Goal: Task Accomplishment & Management: Complete application form

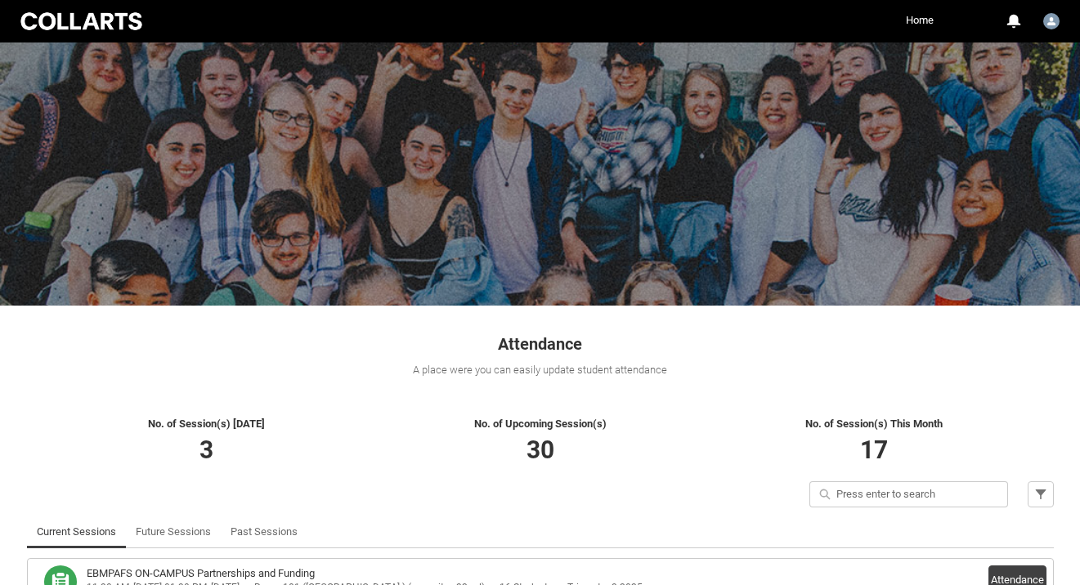
scroll to position [214, 0]
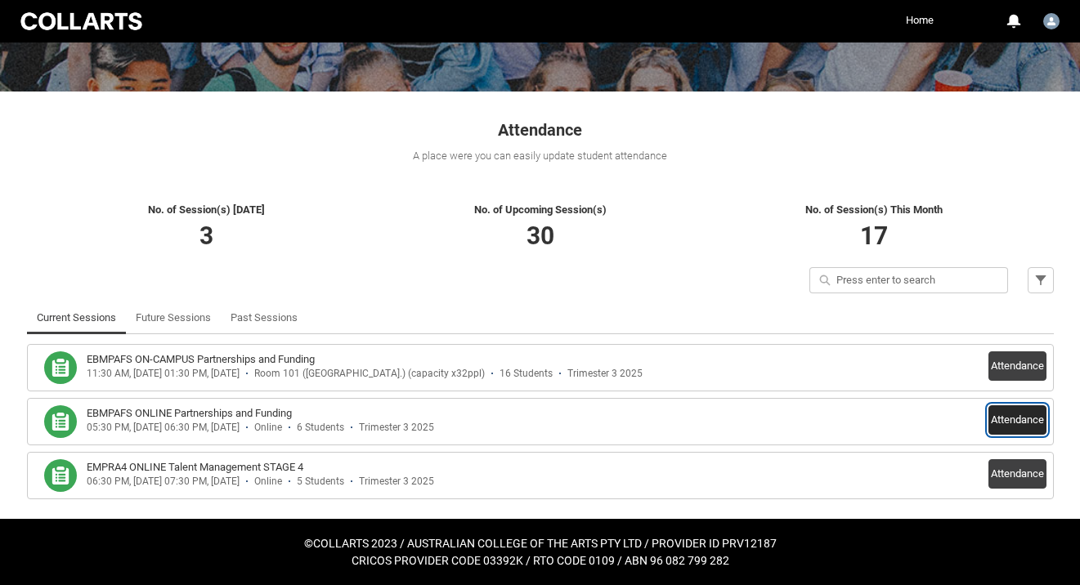
click at [997, 417] on button "Attendance" at bounding box center [1018, 420] width 58 height 29
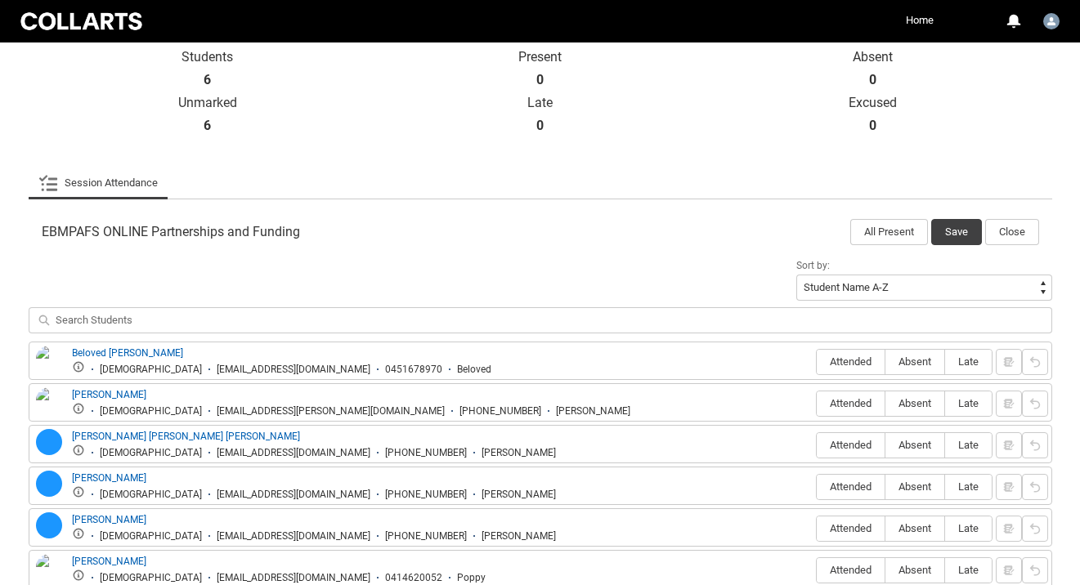
scroll to position [422, 0]
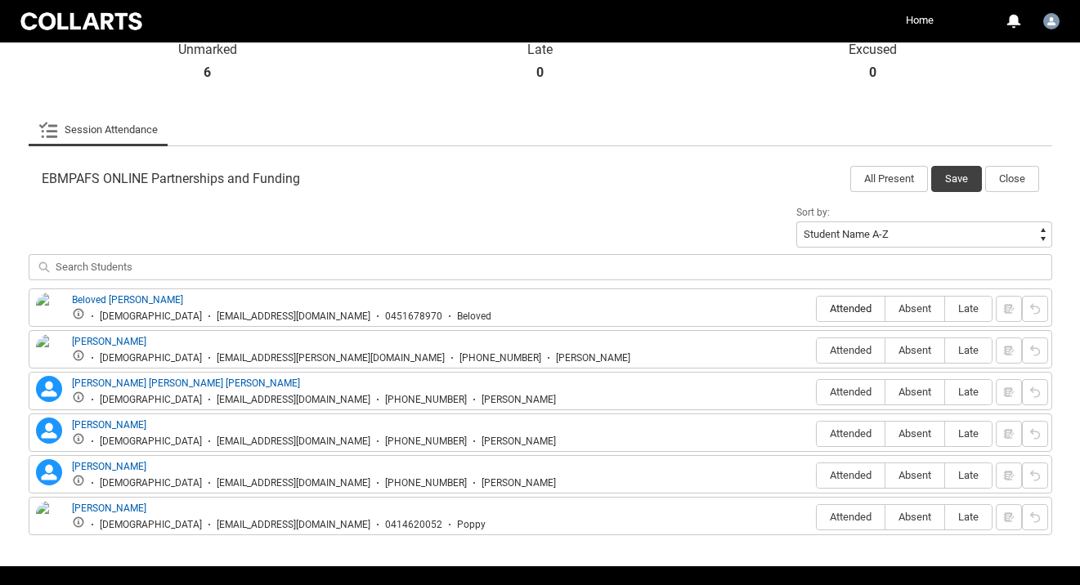
click at [832, 308] on span "Attended" at bounding box center [851, 309] width 68 height 12
click at [817, 308] on input "Attended" at bounding box center [816, 308] width 1 height 1
type lightning-radio-group "Attended"
radio input "true"
click at [836, 353] on span "Attended" at bounding box center [851, 350] width 68 height 12
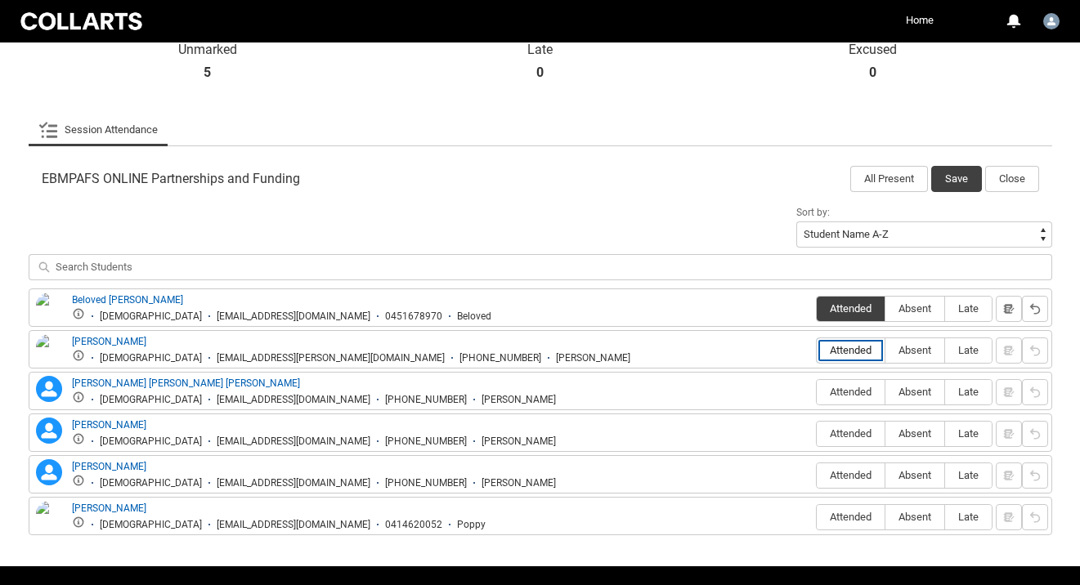
click at [817, 351] on input "Attended" at bounding box center [816, 350] width 1 height 1
type lightning-radio-group "Attended"
radio input "true"
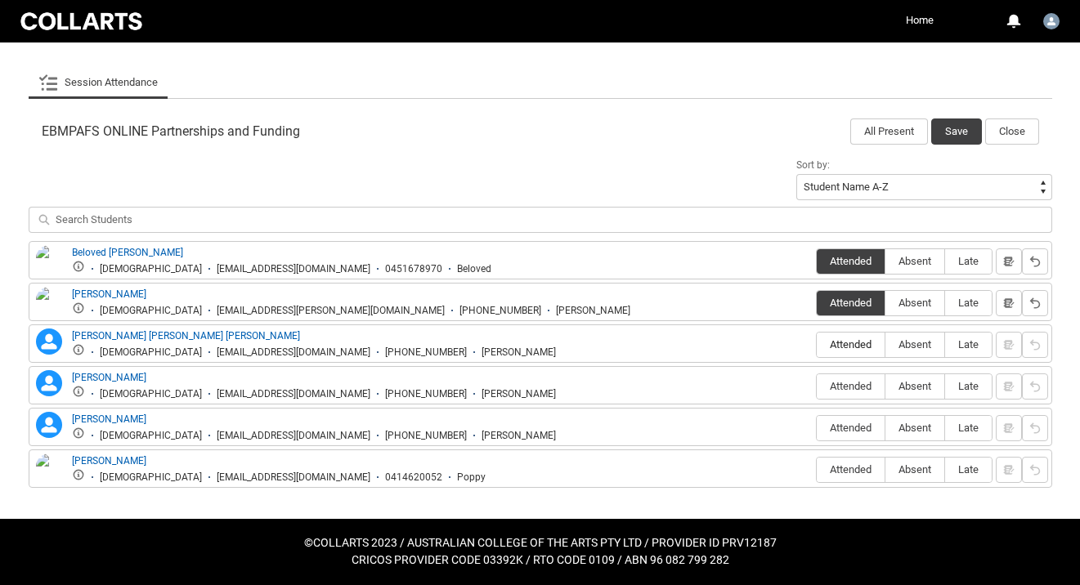
click at [840, 340] on span "Attended" at bounding box center [851, 345] width 68 height 12
click at [817, 344] on input "Attended" at bounding box center [816, 344] width 1 height 1
type lightning-radio-group "Attended"
radio input "true"
click at [833, 391] on span "Attended" at bounding box center [851, 386] width 68 height 12
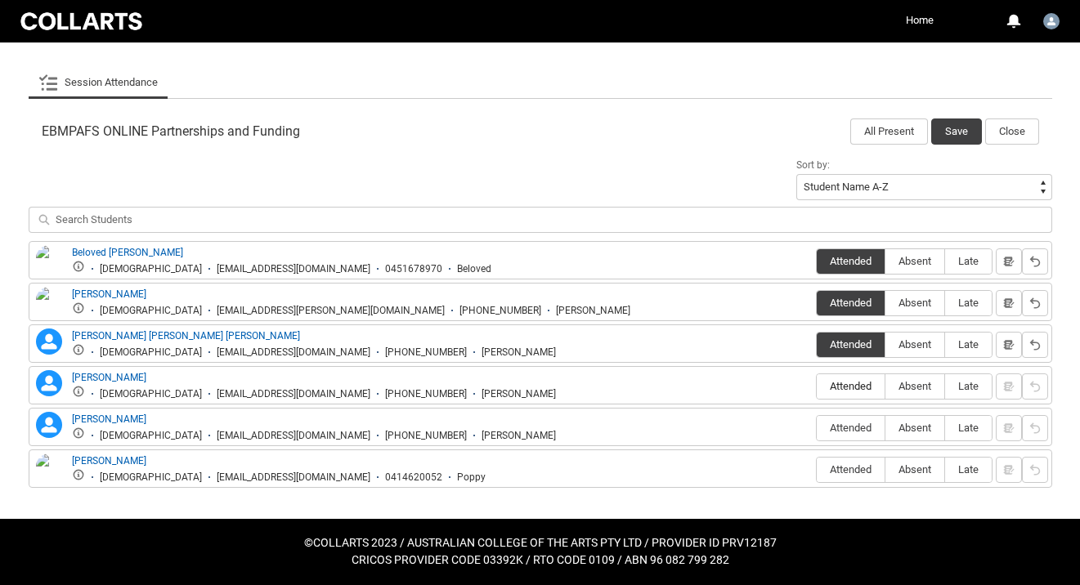
click at [817, 387] on input "Attended" at bounding box center [816, 386] width 1 height 1
type lightning-radio-group "Attended"
radio input "true"
click at [908, 428] on span "Absent" at bounding box center [915, 428] width 59 height 12
click at [886, 428] on input "Absent" at bounding box center [885, 428] width 1 height 1
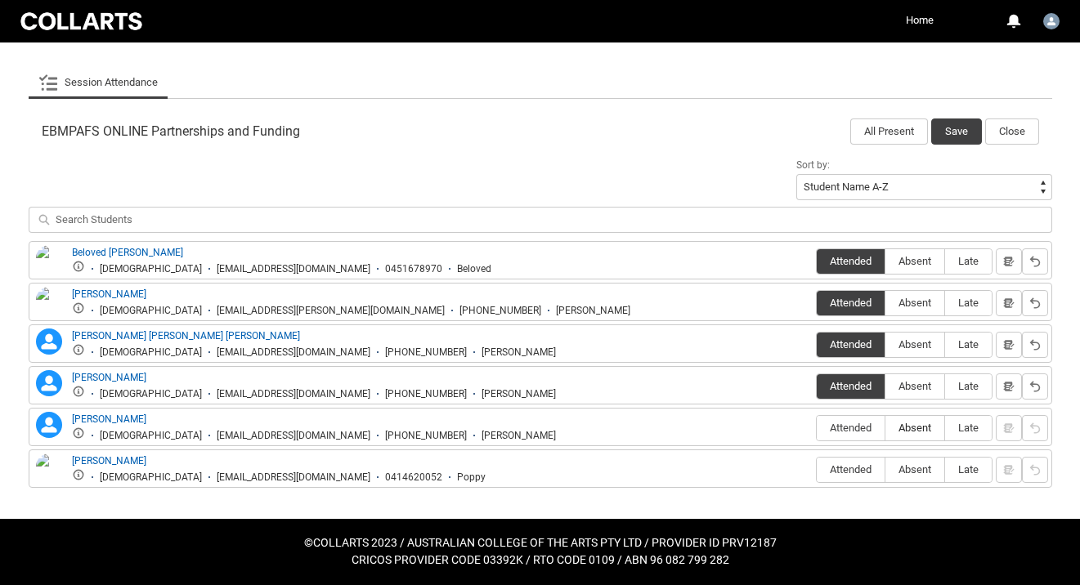
type lightning-radio-group "Absent"
radio input "true"
click at [908, 461] on label "Absent" at bounding box center [915, 470] width 59 height 25
click at [886, 469] on input "Absent" at bounding box center [885, 469] width 1 height 1
type lightning-radio-group "Absent"
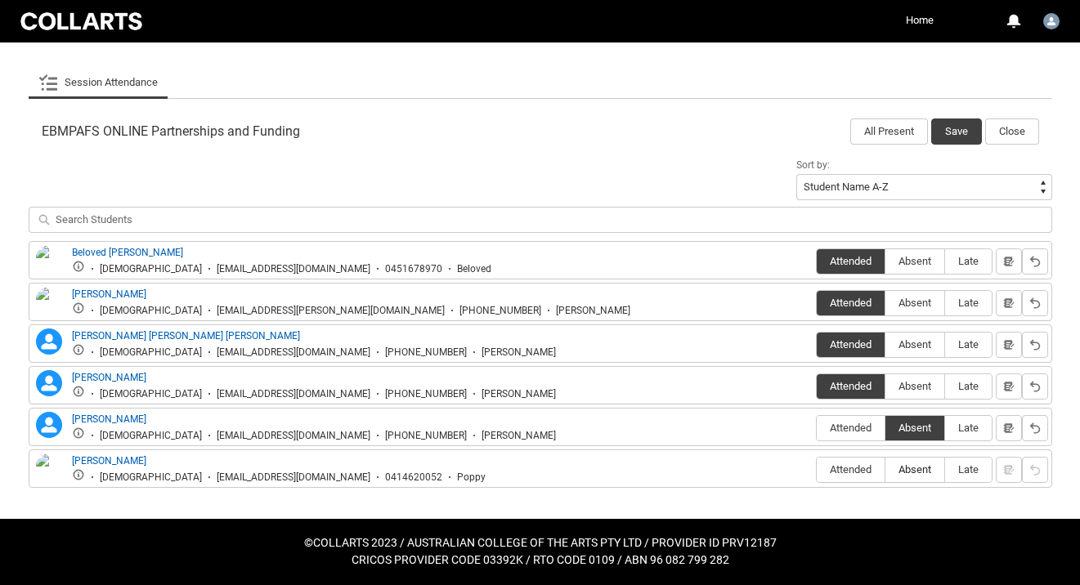
radio input "true"
click at [952, 126] on button "Save" at bounding box center [956, 132] width 51 height 26
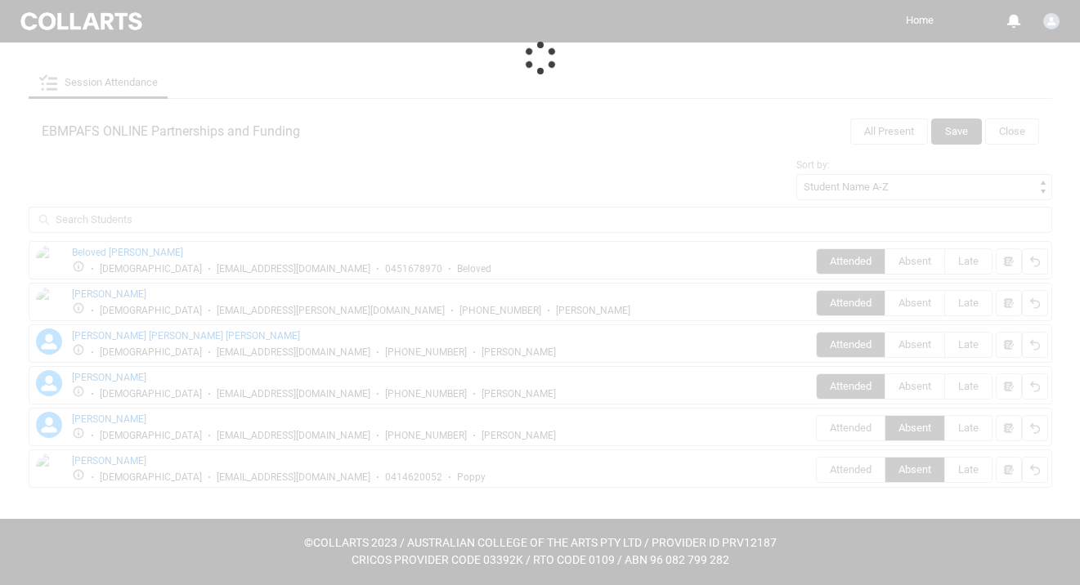
scroll to position [214, 0]
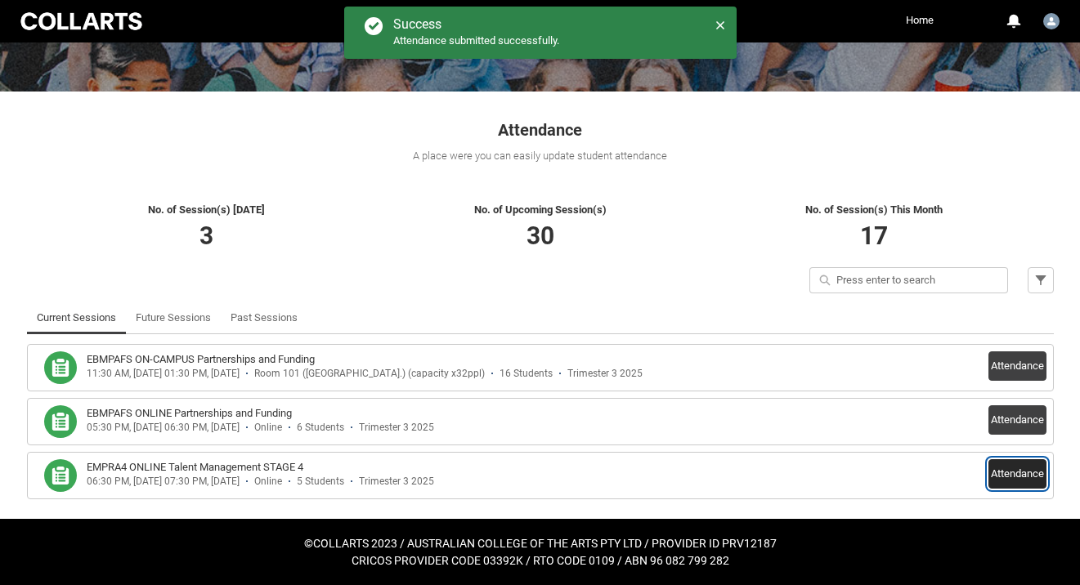
click at [1012, 479] on button "Attendance" at bounding box center [1018, 474] width 58 height 29
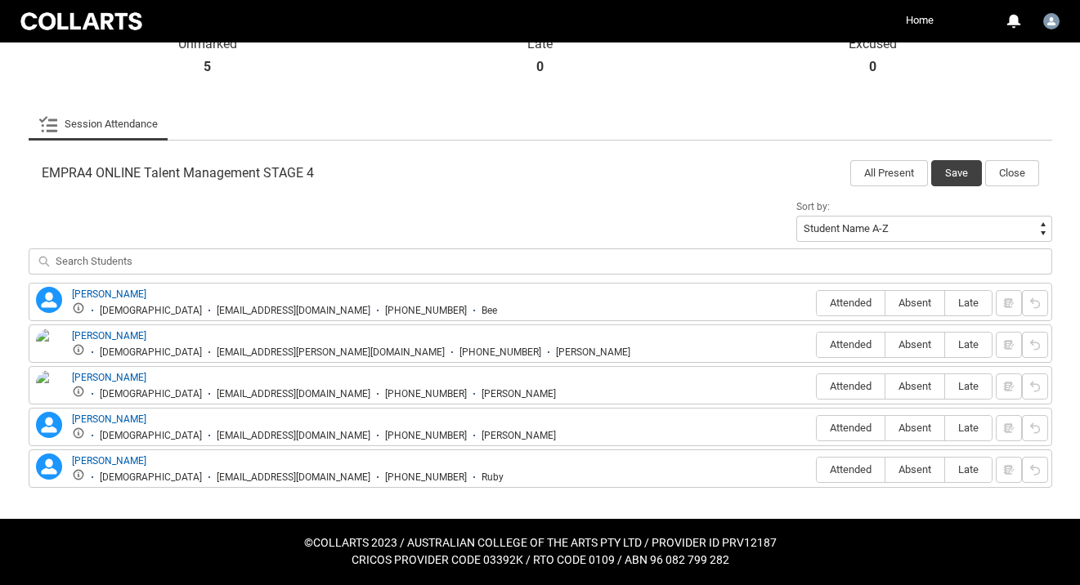
scroll to position [427, 0]
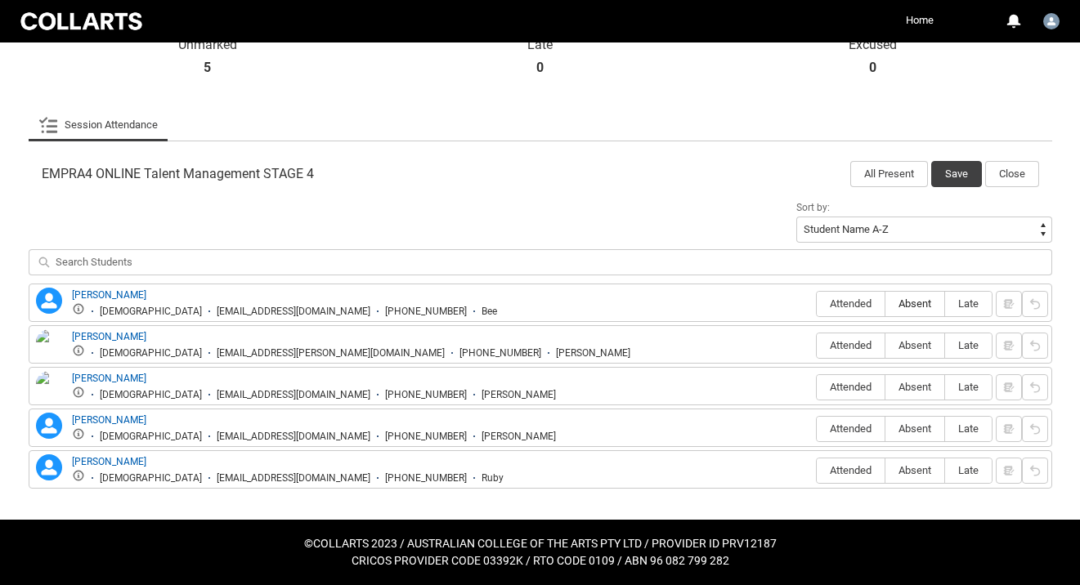
click at [908, 307] on span "Absent" at bounding box center [915, 304] width 59 height 12
click at [886, 304] on input "Absent" at bounding box center [885, 303] width 1 height 1
type lightning-radio-group "Absent"
radio input "true"
click at [868, 348] on span "Attended" at bounding box center [851, 345] width 68 height 12
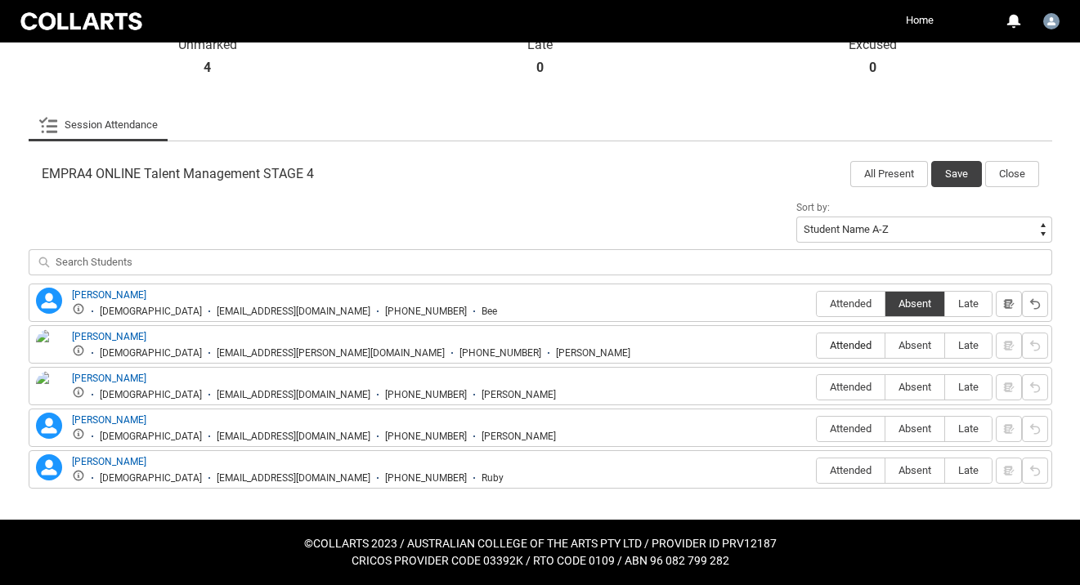
click at [817, 346] on input "Attended" at bounding box center [816, 345] width 1 height 1
type lightning-radio-group "Attended"
radio input "true"
click at [838, 397] on label "Attended" at bounding box center [851, 387] width 68 height 25
click at [817, 388] on input "Attended" at bounding box center [816, 387] width 1 height 1
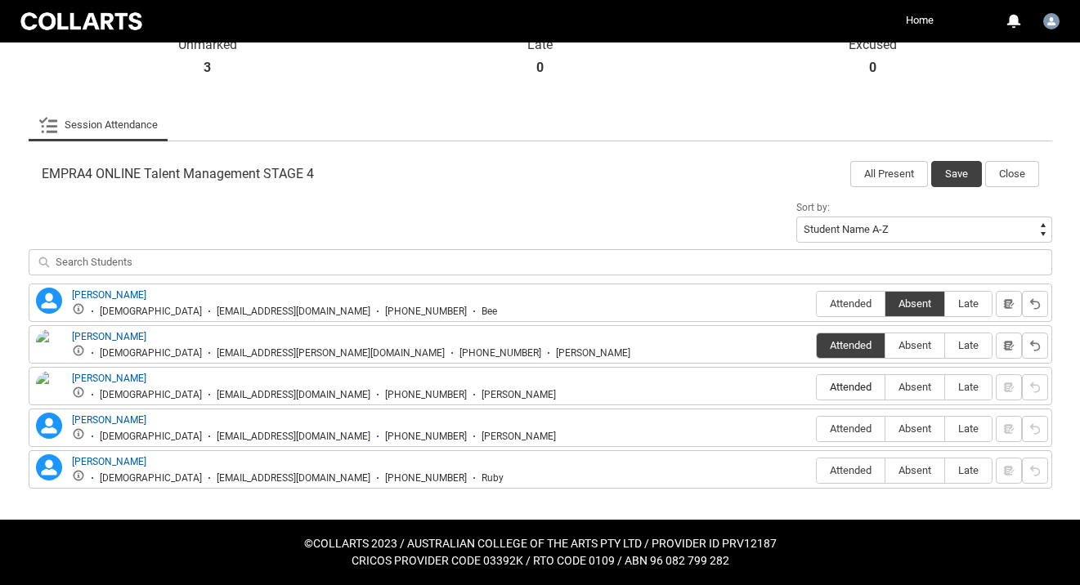
type lightning-radio-group "Attended"
radio input "true"
click at [832, 469] on span "Attended" at bounding box center [851, 470] width 68 height 12
click at [817, 470] on input "Attended" at bounding box center [816, 470] width 1 height 1
type lightning-radio-group "Attended"
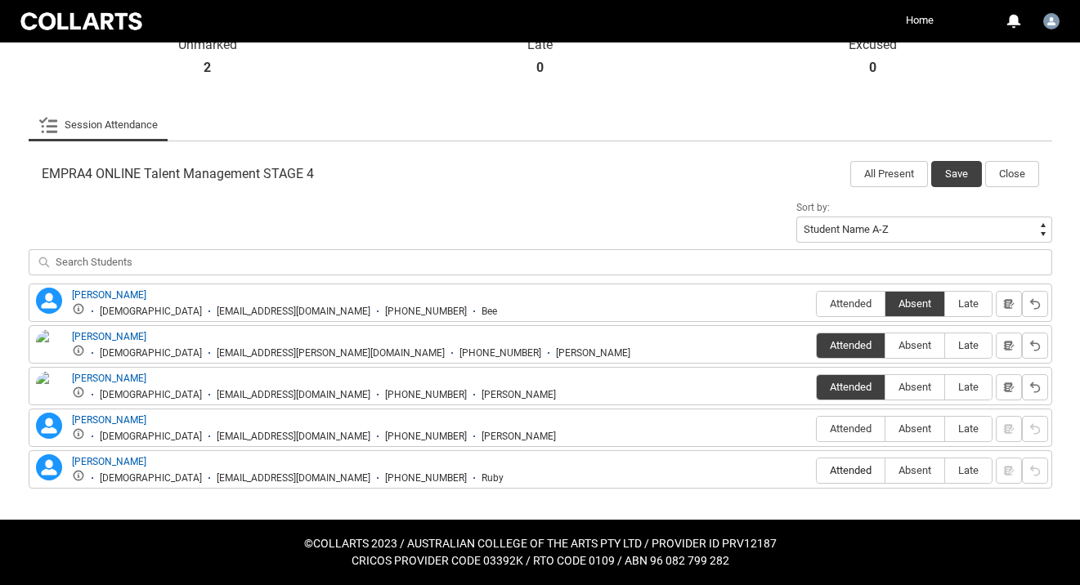
radio input "true"
click at [909, 432] on span "Absent" at bounding box center [915, 429] width 59 height 12
click at [886, 429] on input "Absent" at bounding box center [885, 428] width 1 height 1
type lightning-radio-group "Absent"
radio input "true"
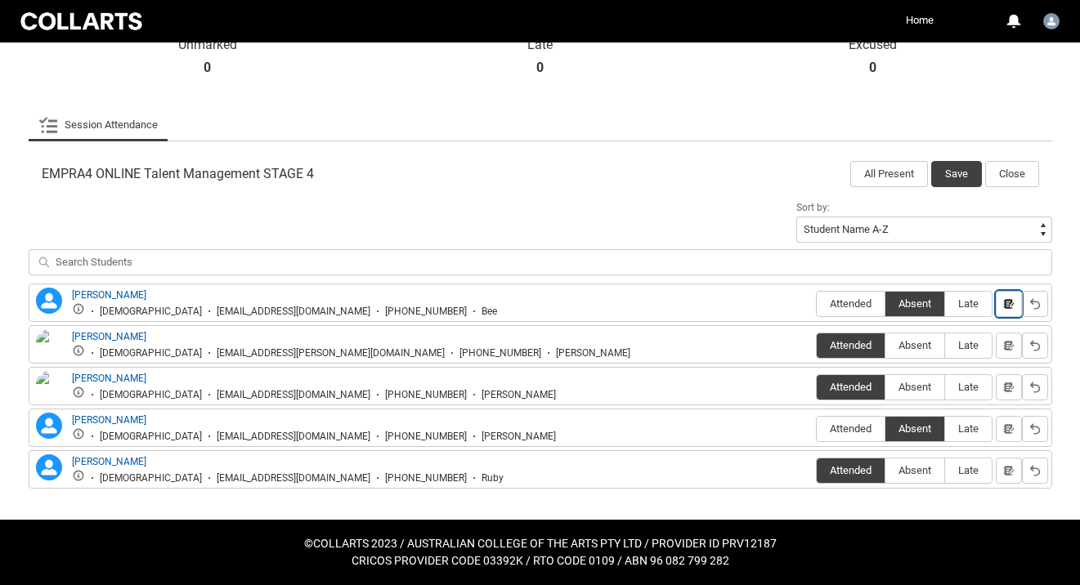
click at [1003, 298] on lightning-primitive-icon "button" at bounding box center [1008, 304] width 11 height 12
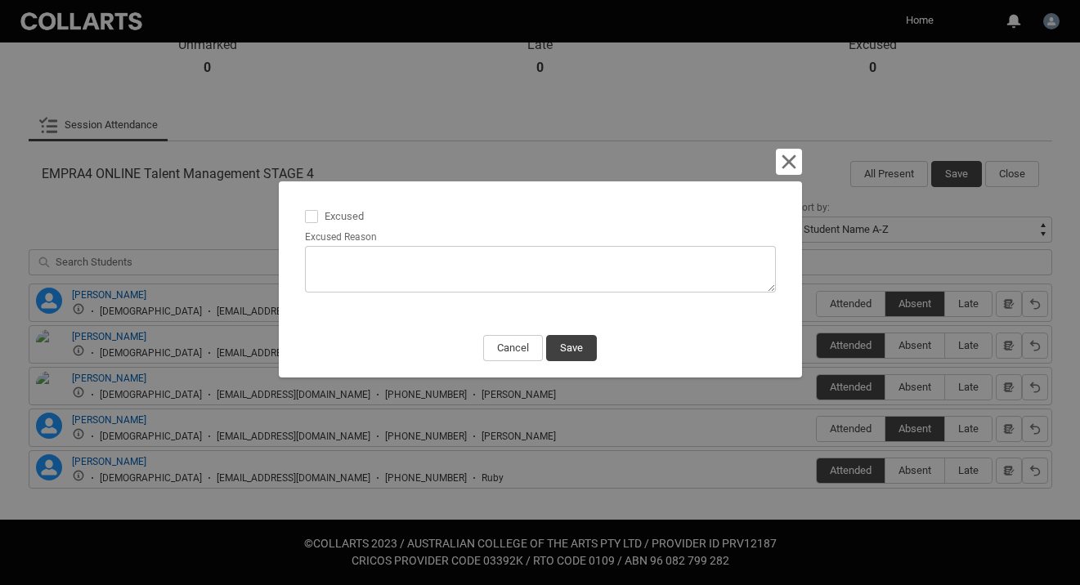
click at [315, 216] on span at bounding box center [311, 216] width 13 height 13
click at [305, 208] on input "Excused" at bounding box center [304, 207] width 1 height 1
type lightning-input "true"
checkbox input "true"
click at [329, 250] on textarea "Excused Reason" at bounding box center [540, 269] width 471 height 47
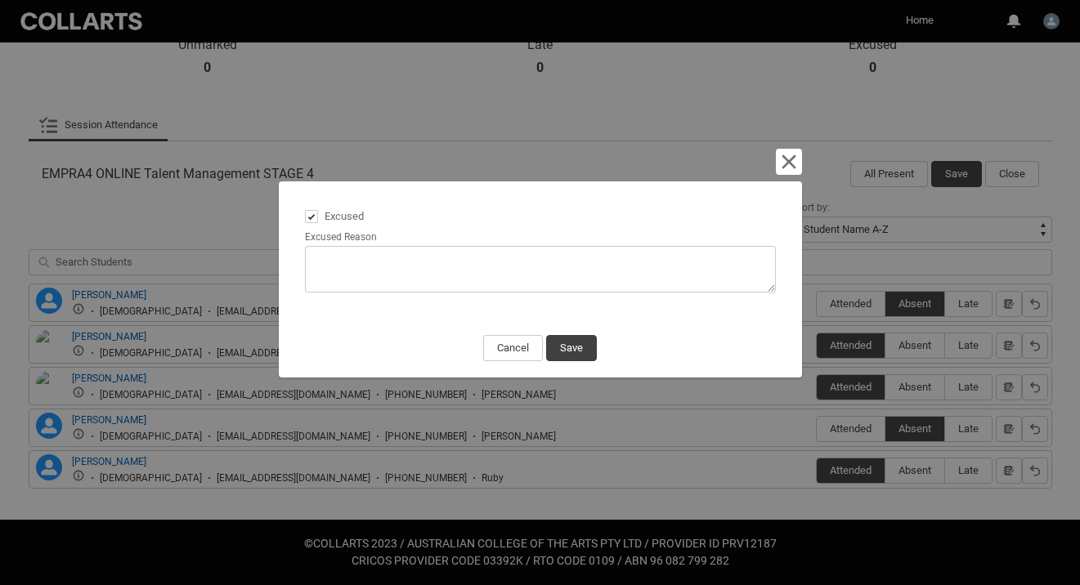
type lightning-textarea "N"
type textarea "N"
type lightning-textarea "NB"
type textarea "NB"
type lightning-textarea "NBe"
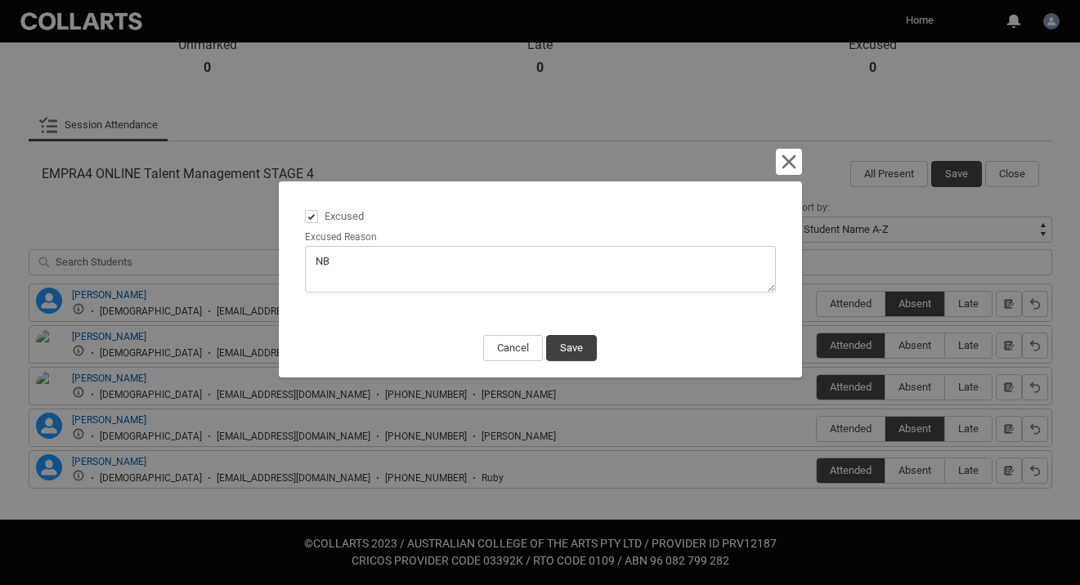
type textarea "NBe"
type lightning-textarea "NBee"
type textarea "NBee"
type lightning-textarea "NBe"
type textarea "NBe"
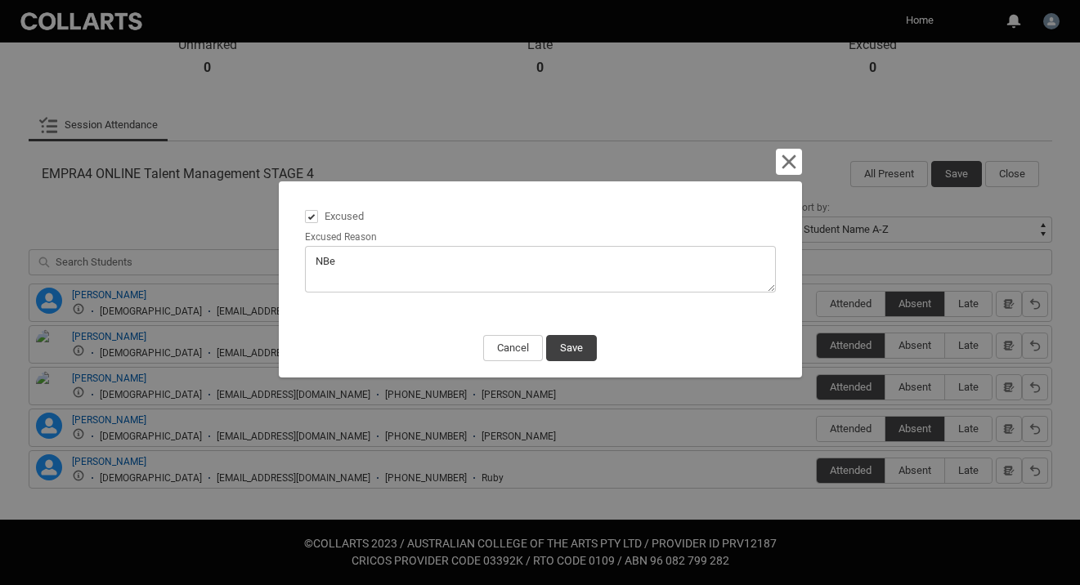
type lightning-textarea "NB"
type textarea "NB"
type lightning-textarea "N"
type textarea "N"
type lightning-textarea "B"
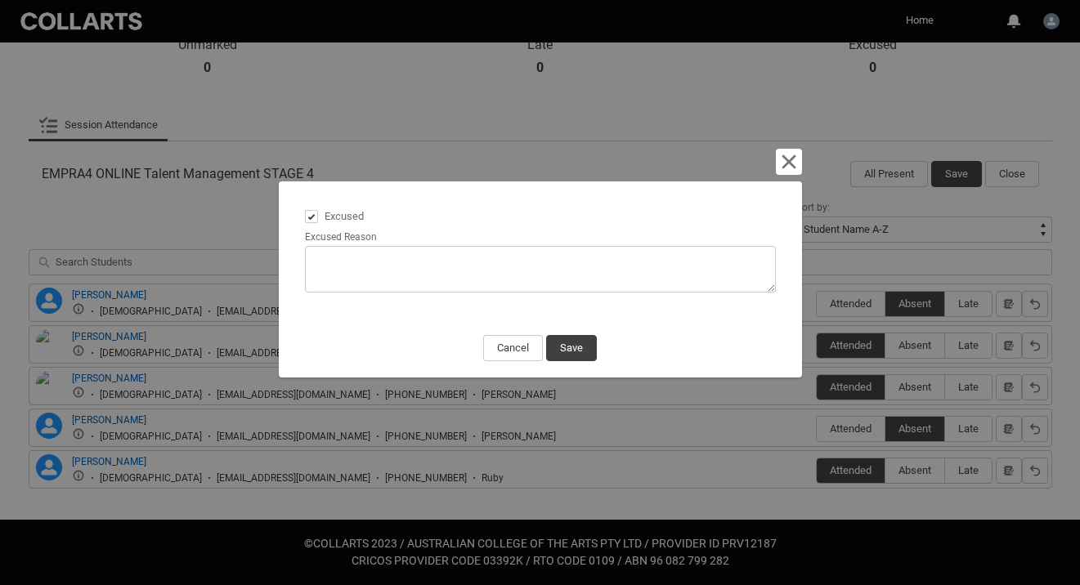
type textarea "B"
type lightning-textarea "Be"
type textarea "Be"
type lightning-textarea "Bee"
type textarea "Bee"
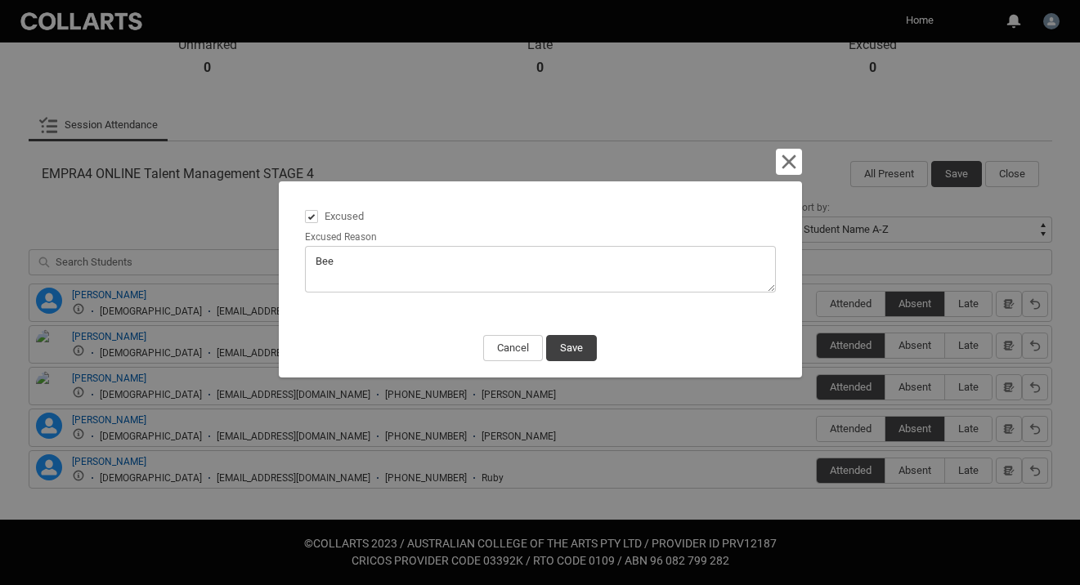
type lightning-textarea "Bee"
type textarea "Bee"
type lightning-textarea "Bee h"
type textarea "Bee h"
type lightning-textarea "Bee ha"
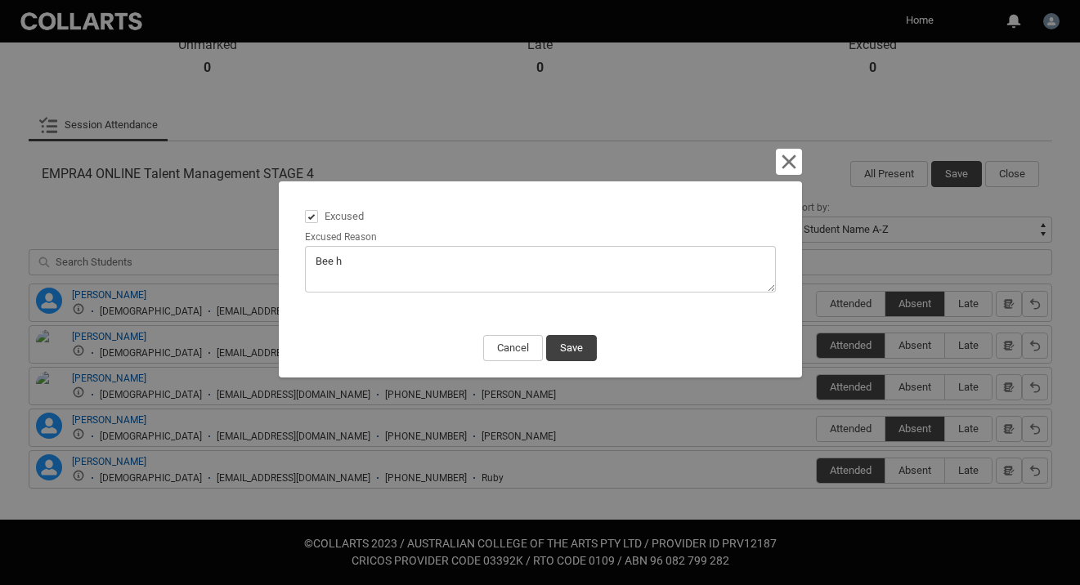
type textarea "Bee ha"
type lightning-textarea "Bee has"
type textarea "Bee has"
type lightning-textarea "Bee has"
type textarea "Bee has"
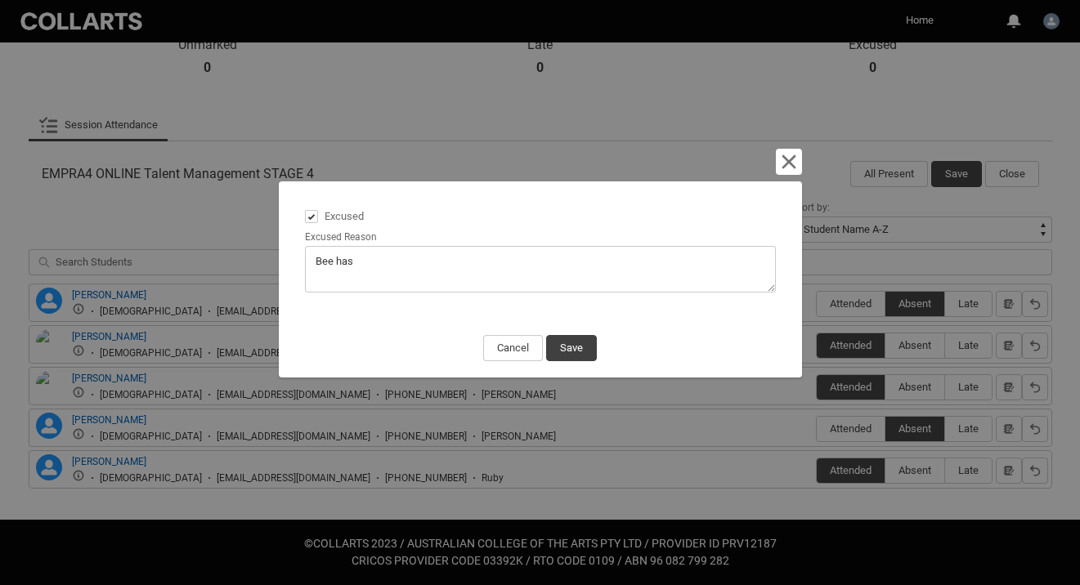
type lightning-textarea "Bee has a"
type textarea "Bee has a"
type lightning-textarea "Bee has a"
type textarea "Bee has a"
type lightning-textarea "Bee has a m"
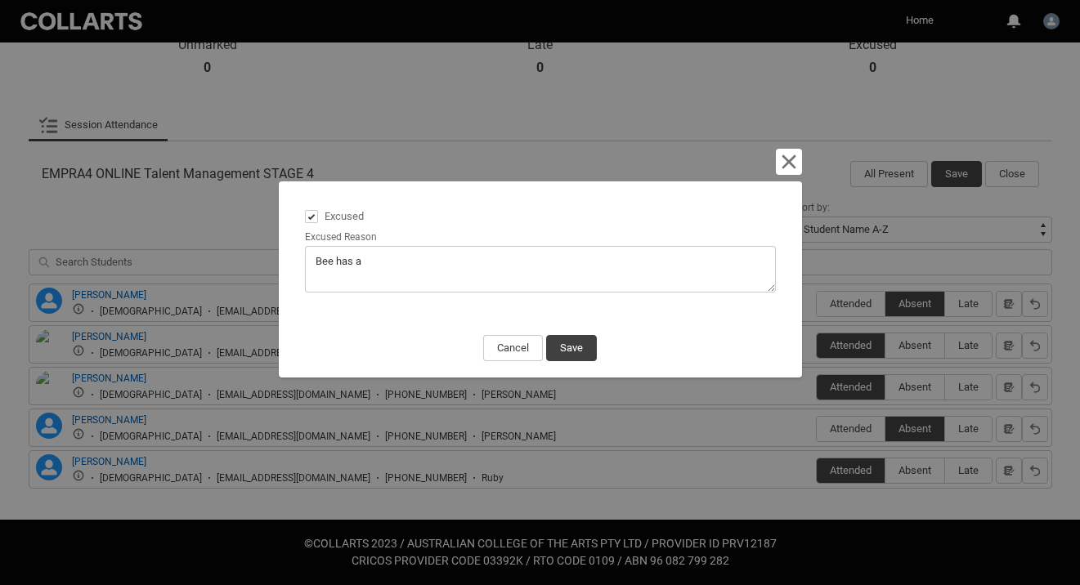
type textarea "Bee has a m"
type lightning-textarea "Bee has a me"
type textarea "Bee has a me"
type lightning-textarea "Bee has a mee"
type textarea "Bee has a mee"
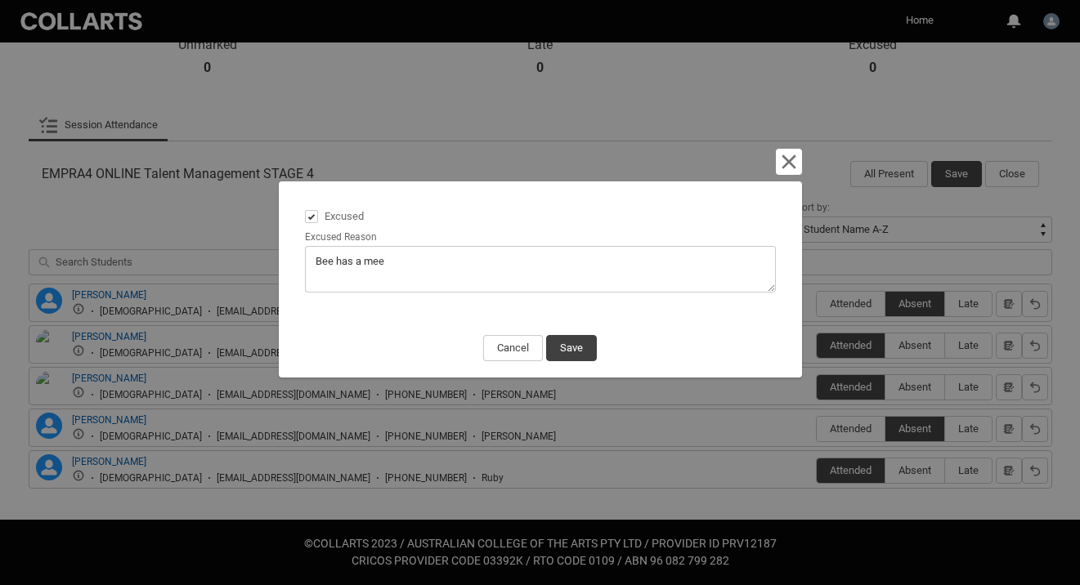
type lightning-textarea "Bee has a meet"
type textarea "Bee has a meet"
type lightning-textarea "Bee has a meeti"
type textarea "Bee has a meeti"
type lightning-textarea "Bee has a meetin"
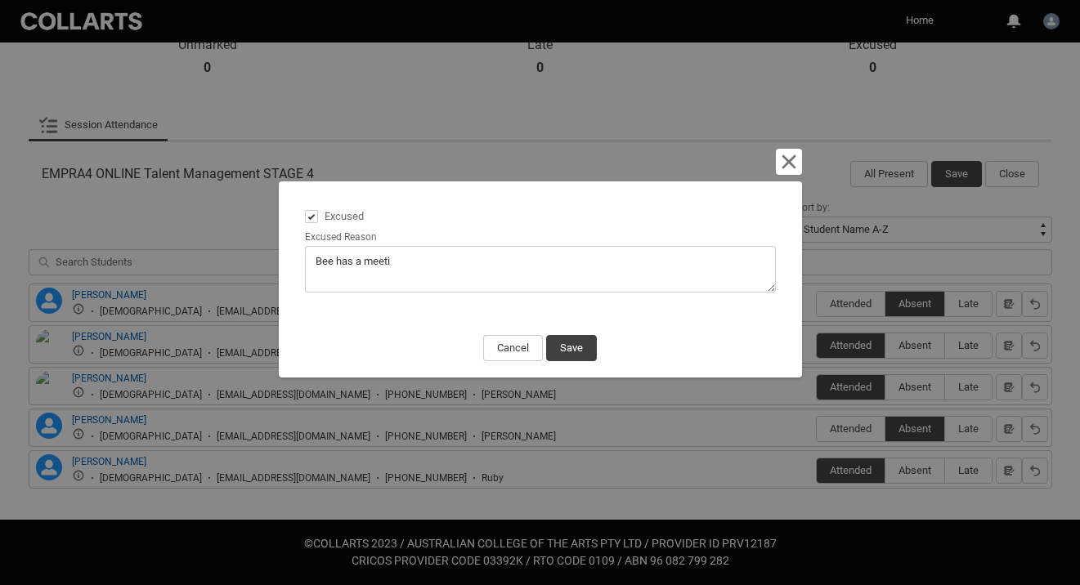
type textarea "Bee has a meetin"
type lightning-textarea "Bee has a meeting"
type textarea "Bee has a meeting"
type lightning-textarea "Bee has a meeting"
type textarea "Bee has a meeting"
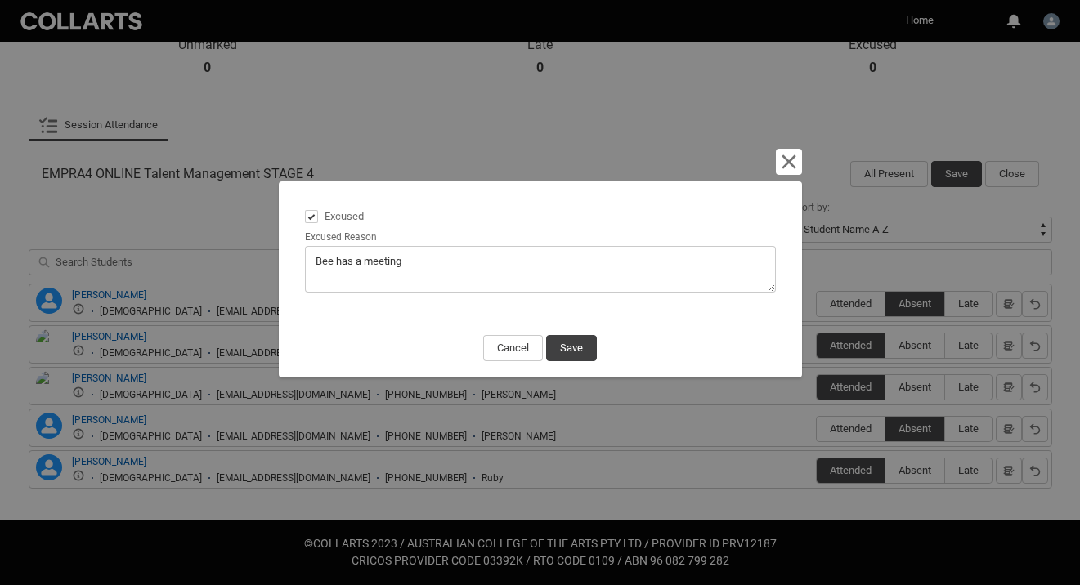
type lightning-textarea "Bee has a meeting a"
type textarea "Bee has a meeting a"
type lightning-textarea "Bee has a meeting at"
type textarea "Bee has a meeting at"
type lightning-textarea "Bee has a meeting at"
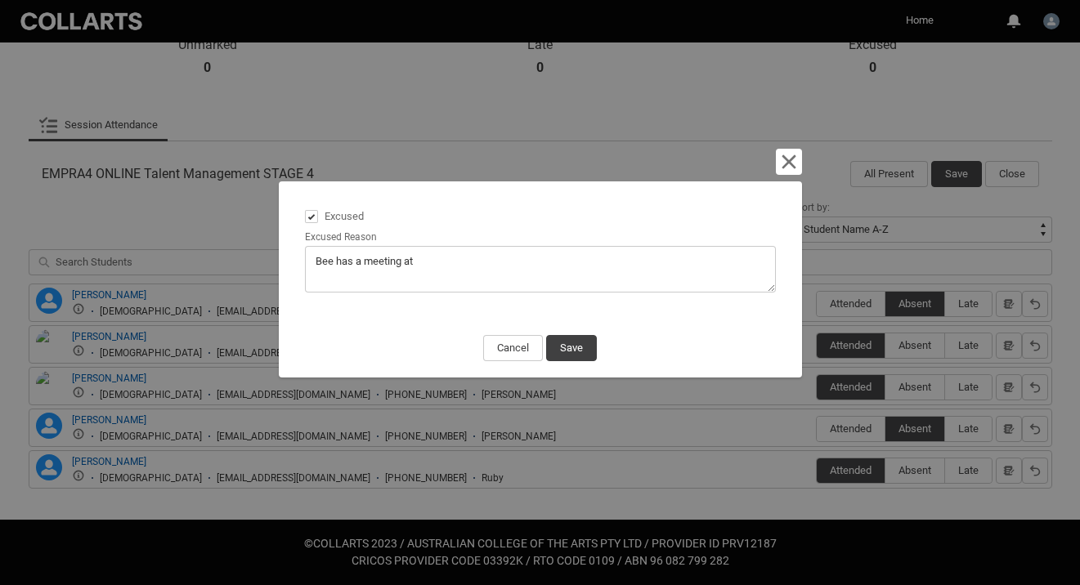
type textarea "Bee has a meeting at"
type lightning-textarea "Bee has a meeting at t"
type textarea "Bee has a meeting at t"
type lightning-textarea "Bee has a meeting at th"
type textarea "Bee has a meeting at th"
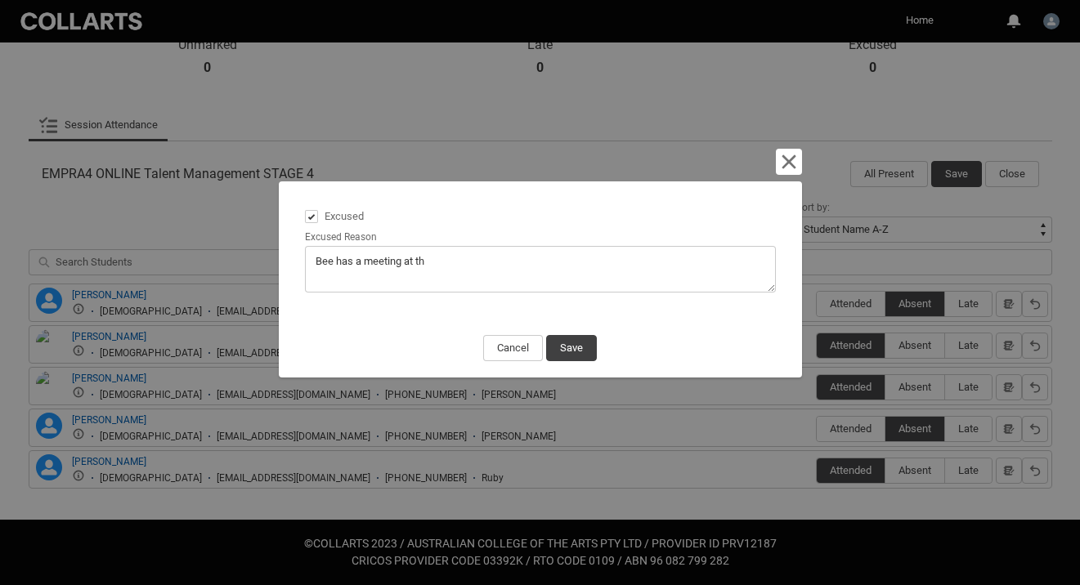
type lightning-textarea "Bee has a meeting at thi"
type textarea "Bee has a meeting at thi"
type lightning-textarea "Bee has a meeting at this"
type textarea "Bee has a meeting at this"
type lightning-textarea "Bee has a meeting at this"
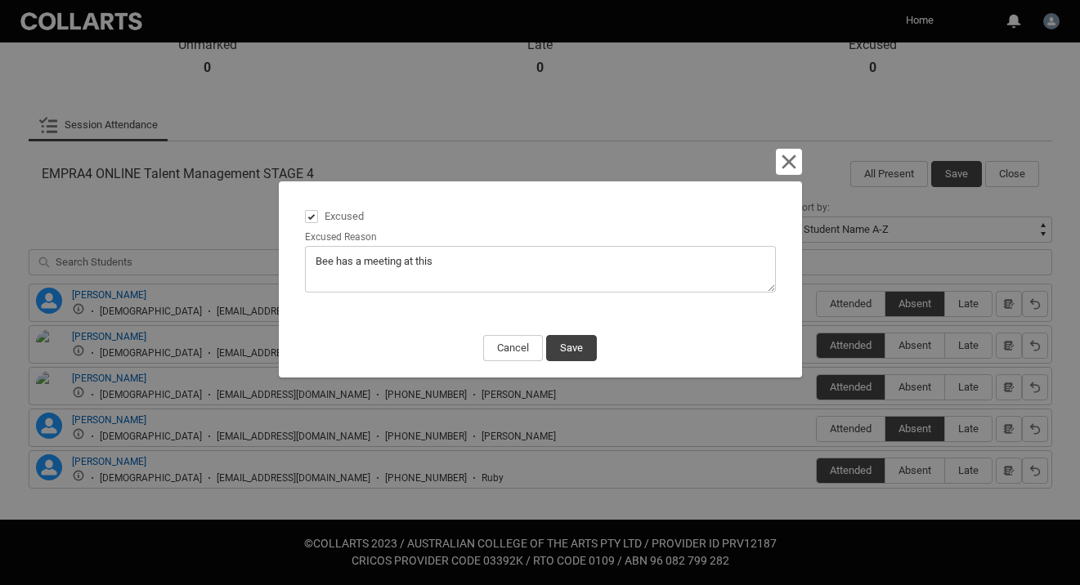
type textarea "Bee has a meeting at this"
type lightning-textarea "Bee has a meeting at this t"
type textarea "Bee has a meeting at this t"
type lightning-textarea "Bee has a meeting at this ti"
type textarea "Bee has a meeting at this ti"
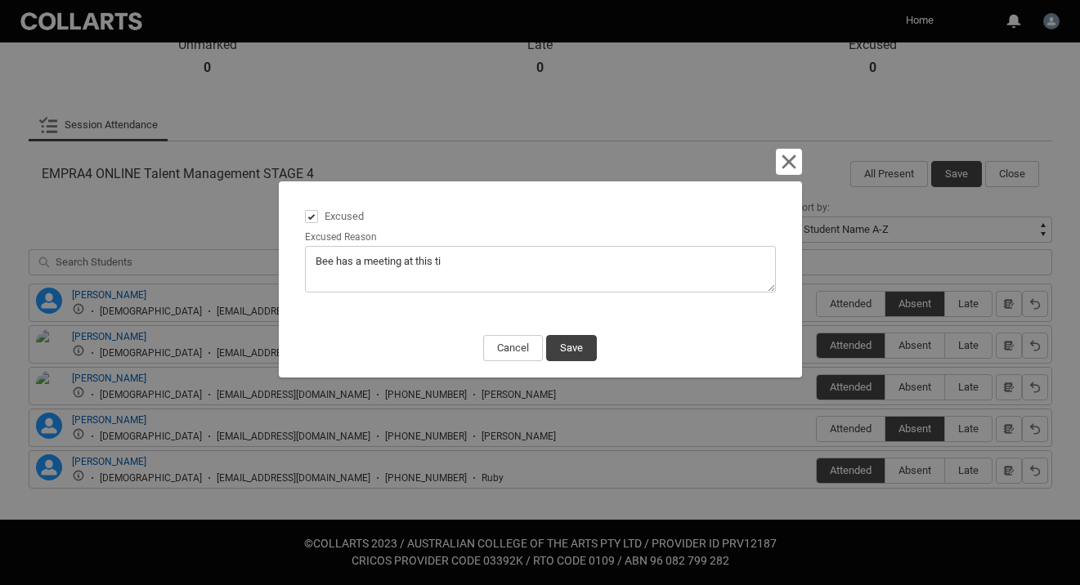
type lightning-textarea "Bee has a meeting at this tin"
type textarea "Bee has a meeting at this tin"
type lightning-textarea "Bee has a meeting at this tinm"
type textarea "Bee has a meeting at this tinm"
type lightning-textarea "Bee has a meeting at this tinme"
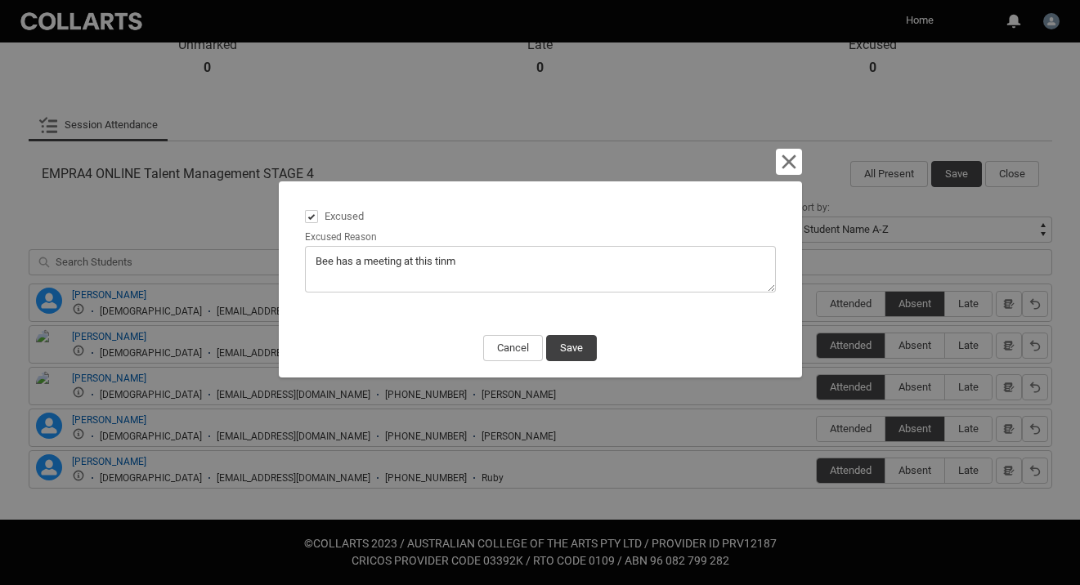
type textarea "Bee has a meeting at this tinme"
type lightning-textarea "Bee has a meeting at this tinme."
type textarea "Bee has a meeting at this tinme."
type lightning-textarea "Bee has a meeting at this tinme.,"
type textarea "Bee has a meeting at this tinme.,"
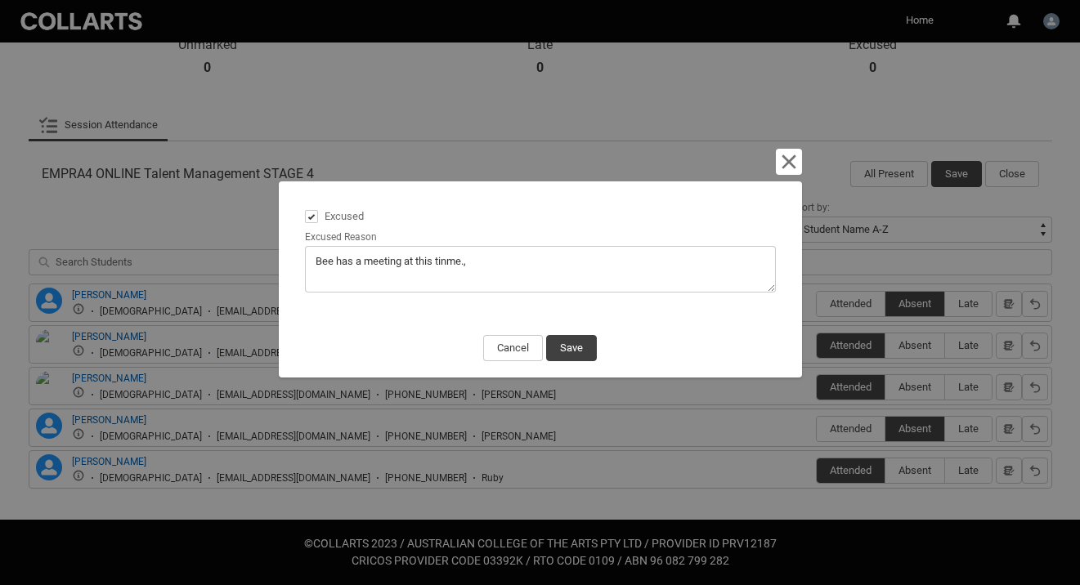
type lightning-textarea "Bee has a meeting at this tinme."
type textarea "Bee has a meeting at this tinme."
type lightning-textarea "Bee has a meeting at this tinme"
type textarea "Bee has a meeting at this tinme"
type lightning-textarea "Bee has a meeting at this tinm"
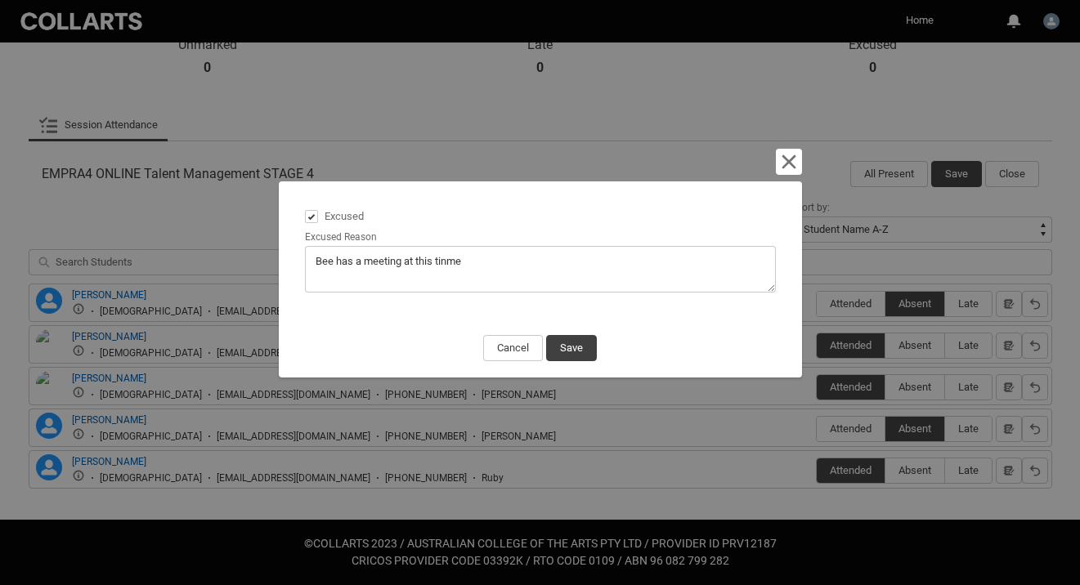
type textarea "Bee has a meeting at this tinm"
type lightning-textarea "Bee has a meeting at this tin"
type textarea "Bee has a meeting at this tin"
type lightning-textarea "Bee has a meeting at this ti"
type textarea "Bee has a meeting at this ti"
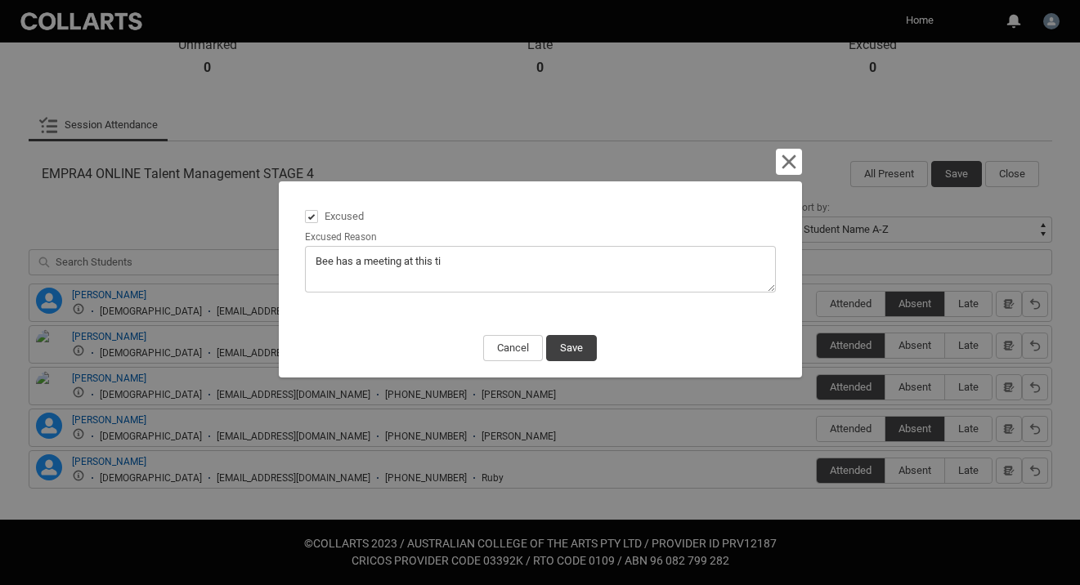
type lightning-textarea "Bee has a meeting at this tim"
type textarea "Bee has a meeting at this tim"
type lightning-textarea "Bee has a meeting at this time"
type textarea "Bee has a meeting at this time"
type lightning-textarea "Bee has a meeting at this time."
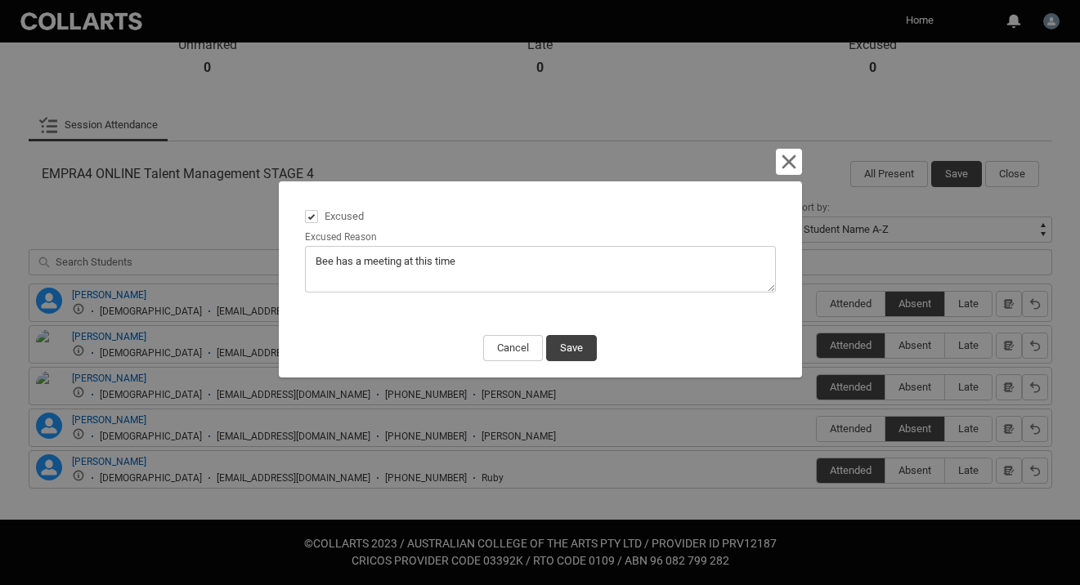
type textarea "Bee has a meeting at this time."
click at [554, 337] on button "Save" at bounding box center [571, 348] width 51 height 26
